Goal: Task Accomplishment & Management: Manage account settings

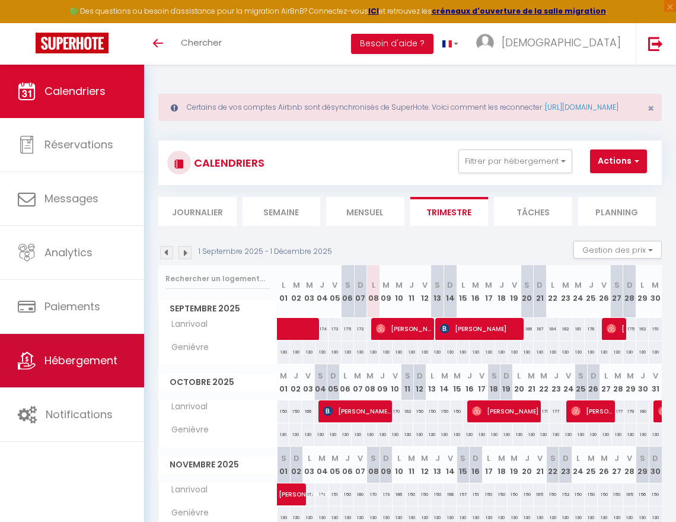
click at [89, 358] on span "Hébergement" at bounding box center [80, 360] width 73 height 15
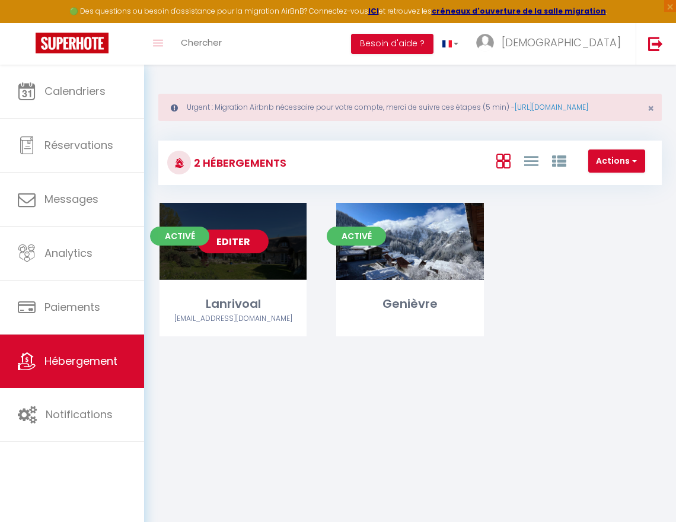
click at [243, 251] on link "Editer" at bounding box center [232, 241] width 71 height 24
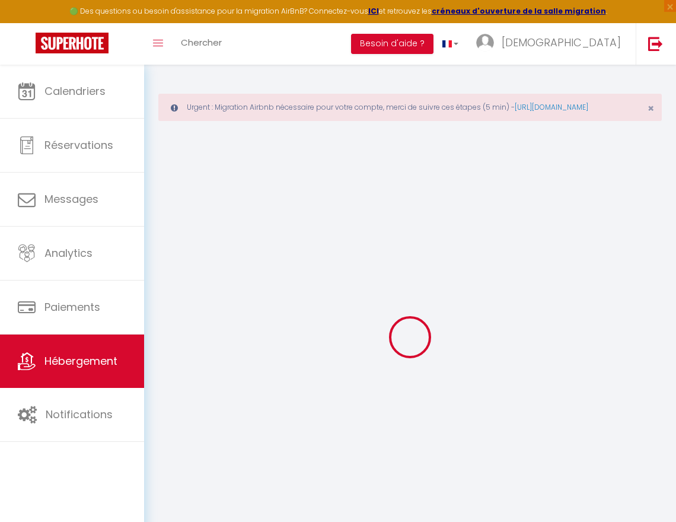
select select
checkbox input "false"
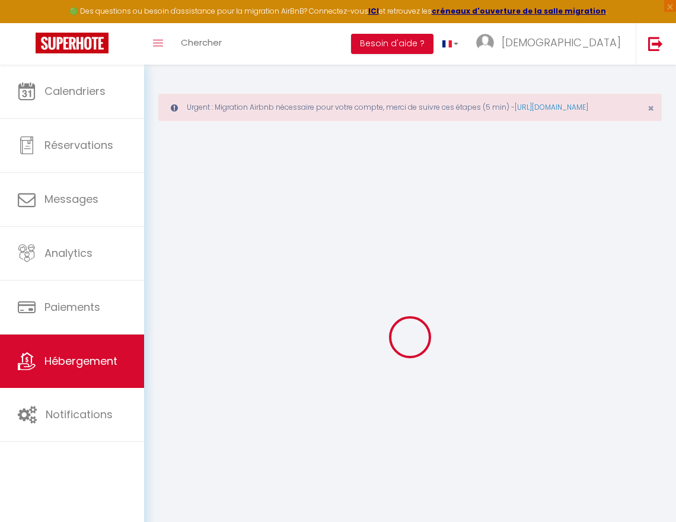
select select "16:00"
select select "20:00"
select select "10:00"
select select "15"
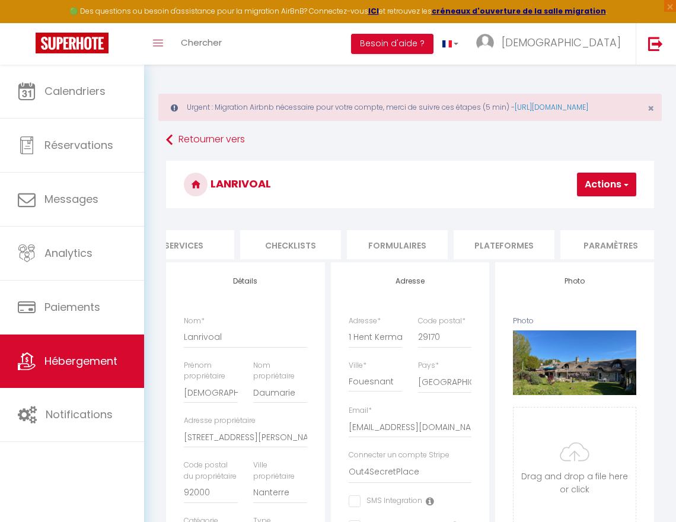
scroll to position [0, 356]
click at [403, 257] on li "Formulaires" at bounding box center [394, 244] width 101 height 29
select select
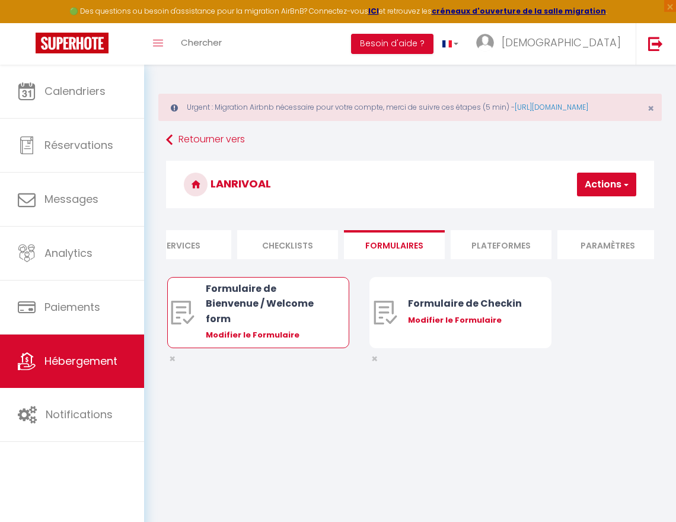
click at [250, 341] on div "Modifier le Formulaire" at bounding box center [266, 335] width 120 height 12
type input "Formulaire de Bienvenue / Welcome form"
type input "Afin de préparer au mieux votre arrivée et recevoir notre livret d'accueil, mer…"
select select "[object Object]"
radio input "true"
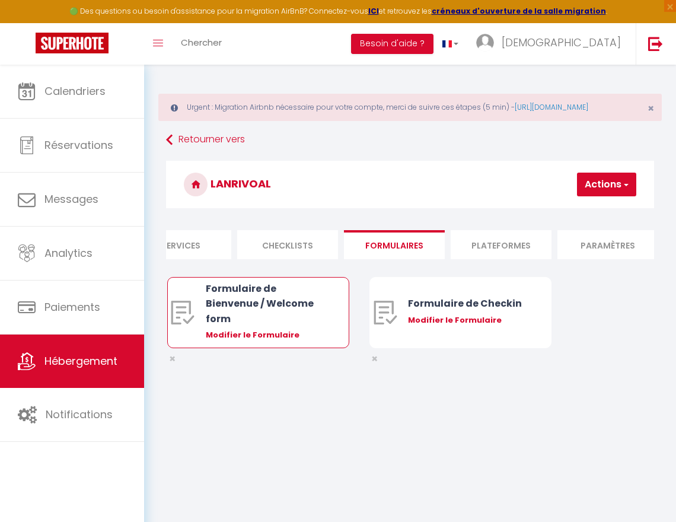
select select
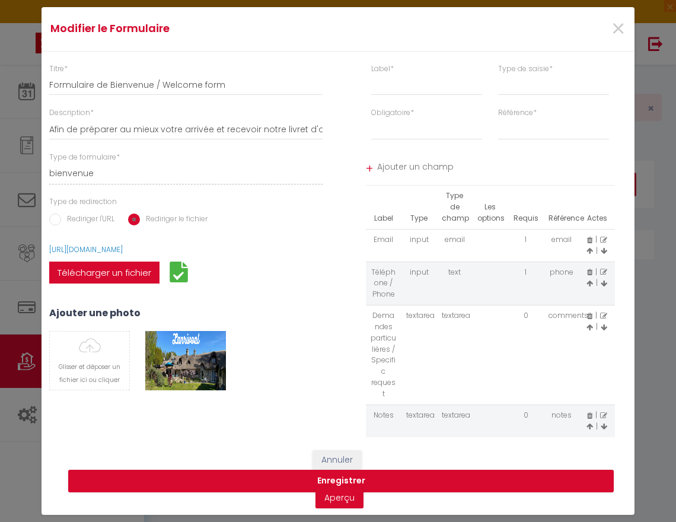
click at [117, 275] on label "Télécharger un fichier" at bounding box center [104, 272] width 110 height 23
click at [49, 261] on input "Télécharger un fichier" at bounding box center [49, 261] width 0 height 0
select select
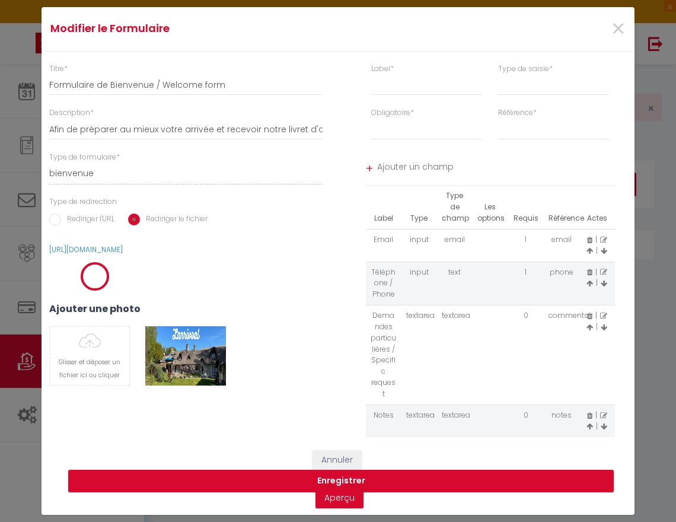
select select
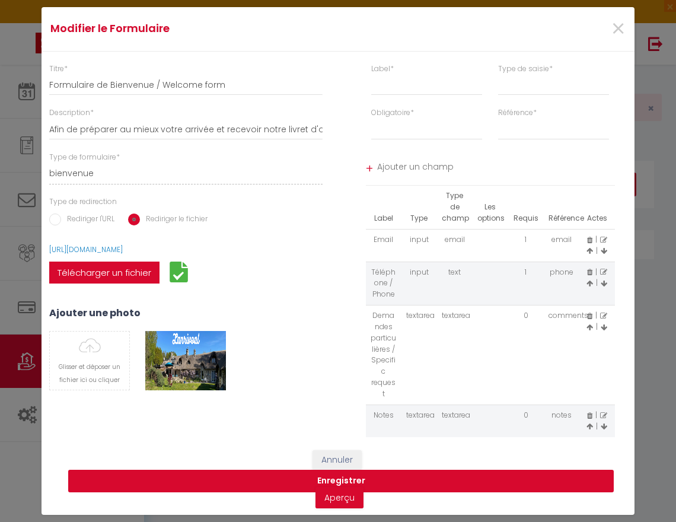
click at [347, 483] on button "Enregistrer" at bounding box center [340, 480] width 545 height 23
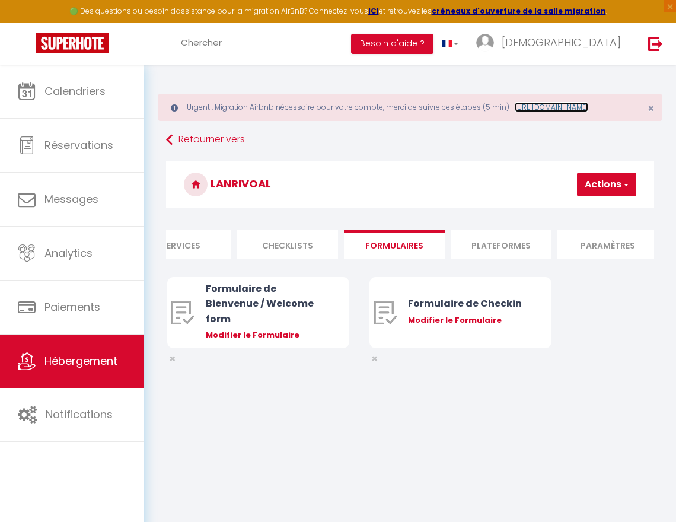
click at [515, 112] on link "[URL][DOMAIN_NAME]" at bounding box center [552, 107] width 74 height 10
